Goal: Task Accomplishment & Management: Manage account settings

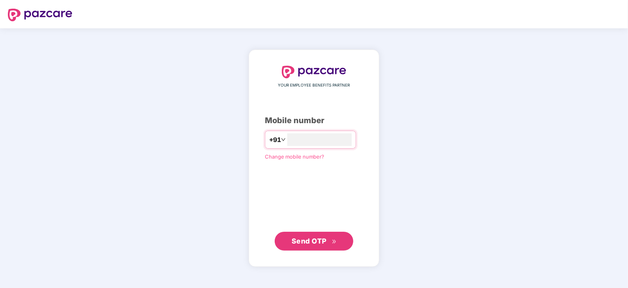
type input "**********"
click at [311, 243] on span "Send OTP" at bounding box center [309, 240] width 35 height 8
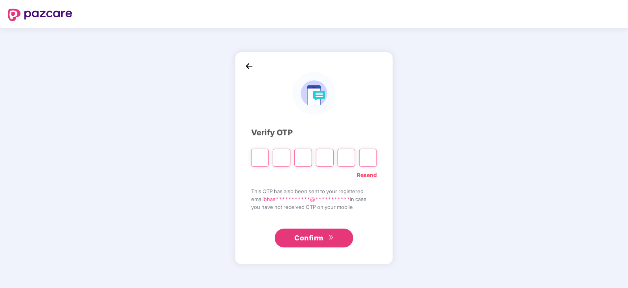
type input "*"
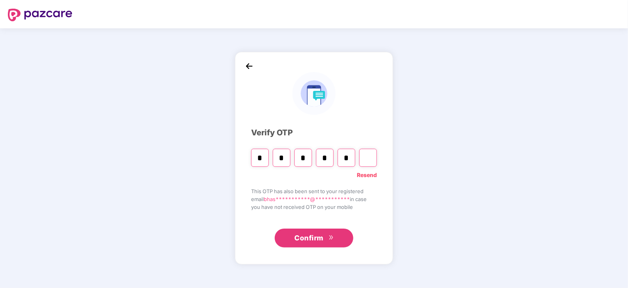
type input "*"
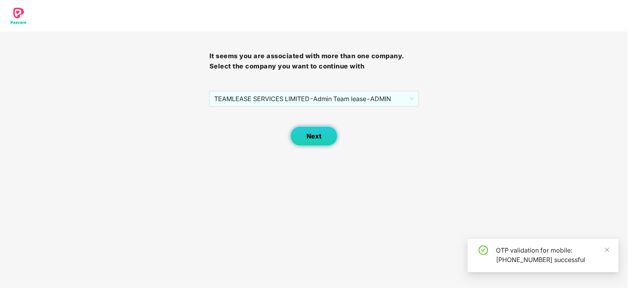
click at [328, 131] on button "Next" at bounding box center [314, 136] width 47 height 20
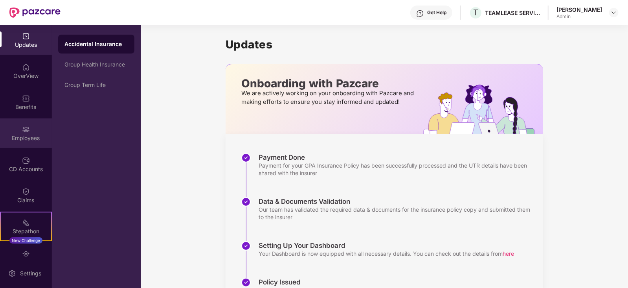
click at [28, 141] on div "Employees" at bounding box center [26, 138] width 52 height 8
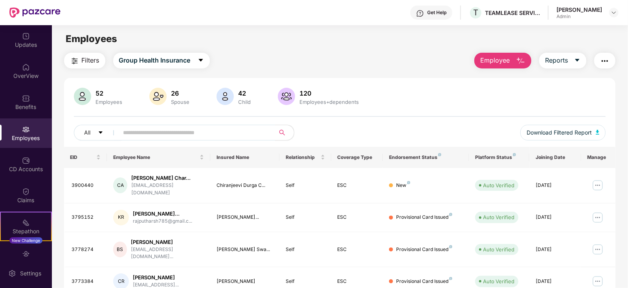
click at [142, 133] on input "text" at bounding box center [193, 133] width 141 height 12
type input "********"
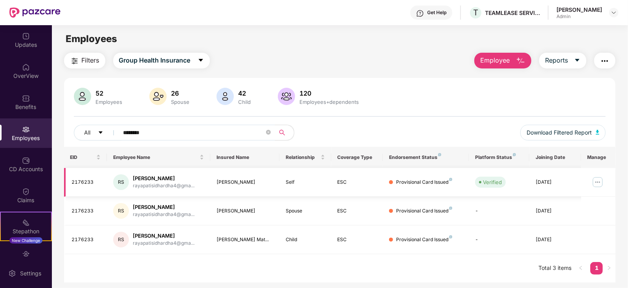
click at [605, 180] on td at bounding box center [599, 182] width 35 height 29
click at [600, 181] on img at bounding box center [598, 182] width 13 height 13
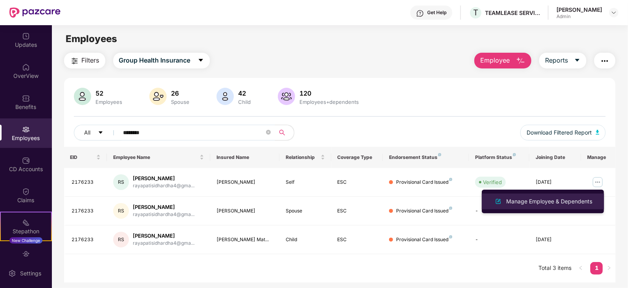
click at [539, 202] on div "Manage Employee & Dependents" at bounding box center [549, 201] width 89 height 9
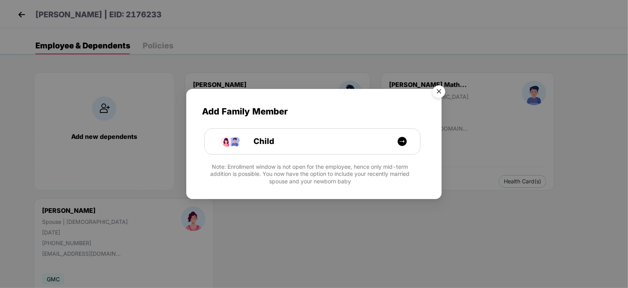
click at [441, 91] on img "Close" at bounding box center [439, 93] width 22 height 22
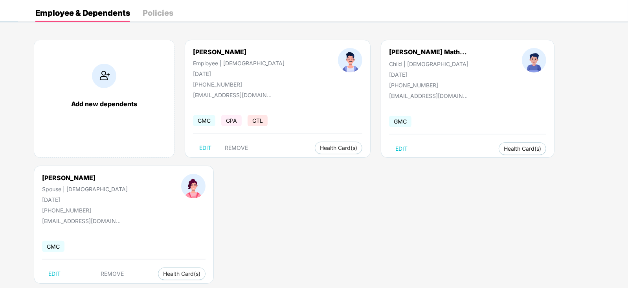
scroll to position [48, 0]
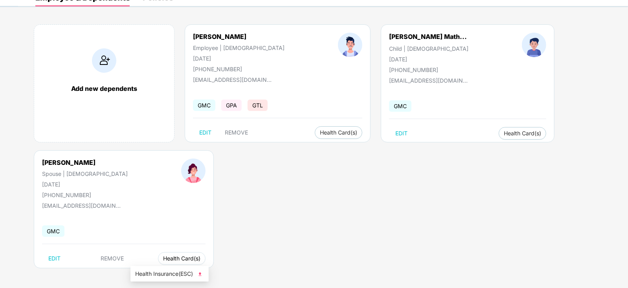
click at [163, 259] on span "Health Card(s)" at bounding box center [181, 258] width 37 height 4
click at [200, 272] on img at bounding box center [200, 274] width 8 height 8
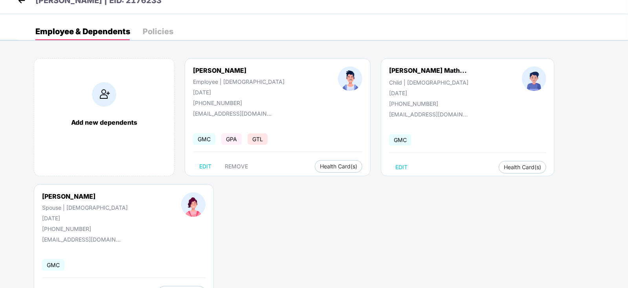
scroll to position [0, 0]
